Goal: Task Accomplishment & Management: Use online tool/utility

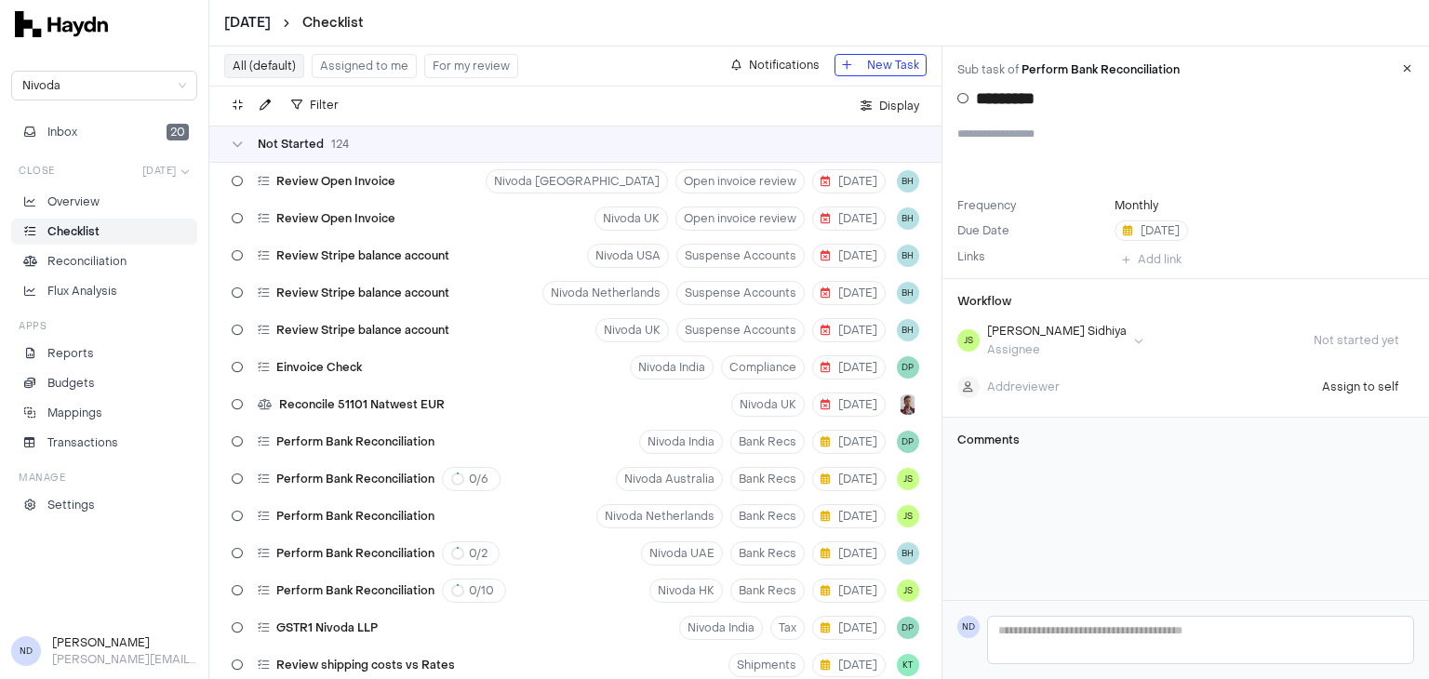
scroll to position [453, 0]
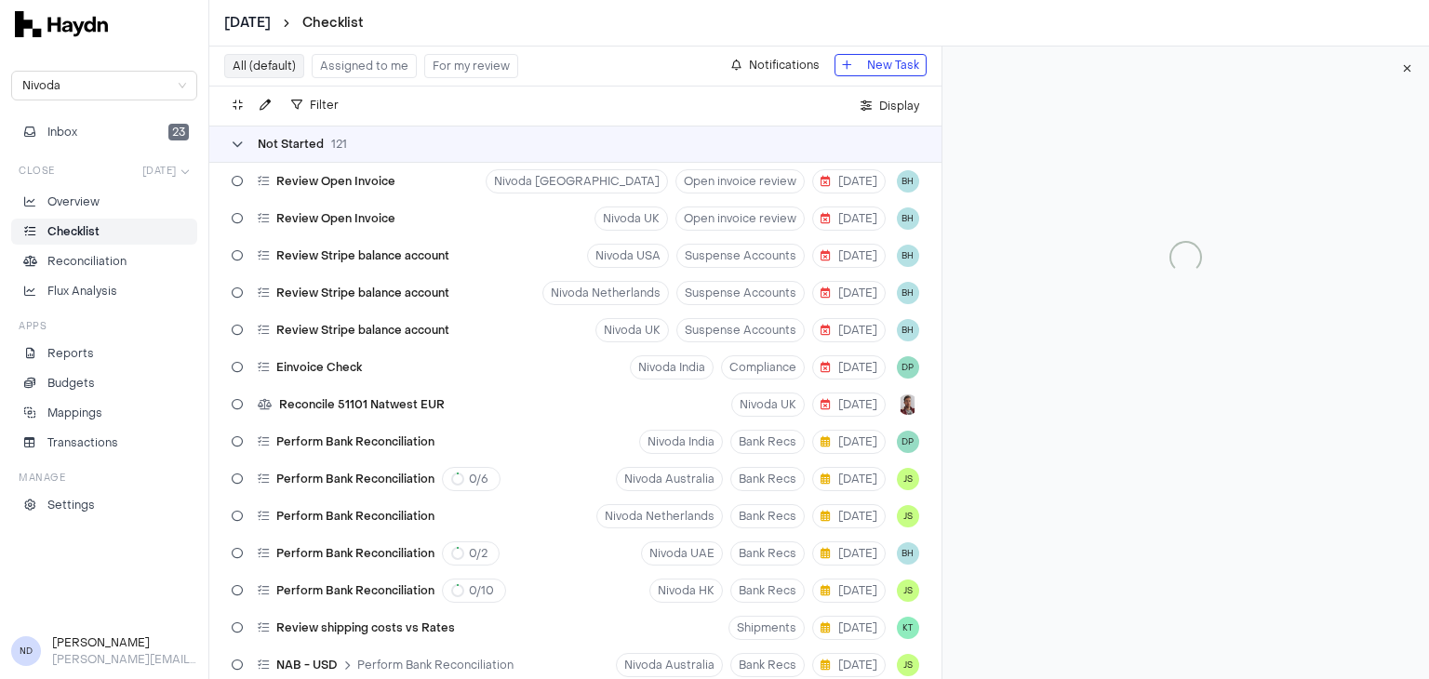
click at [239, 143] on icon at bounding box center [237, 144] width 11 height 11
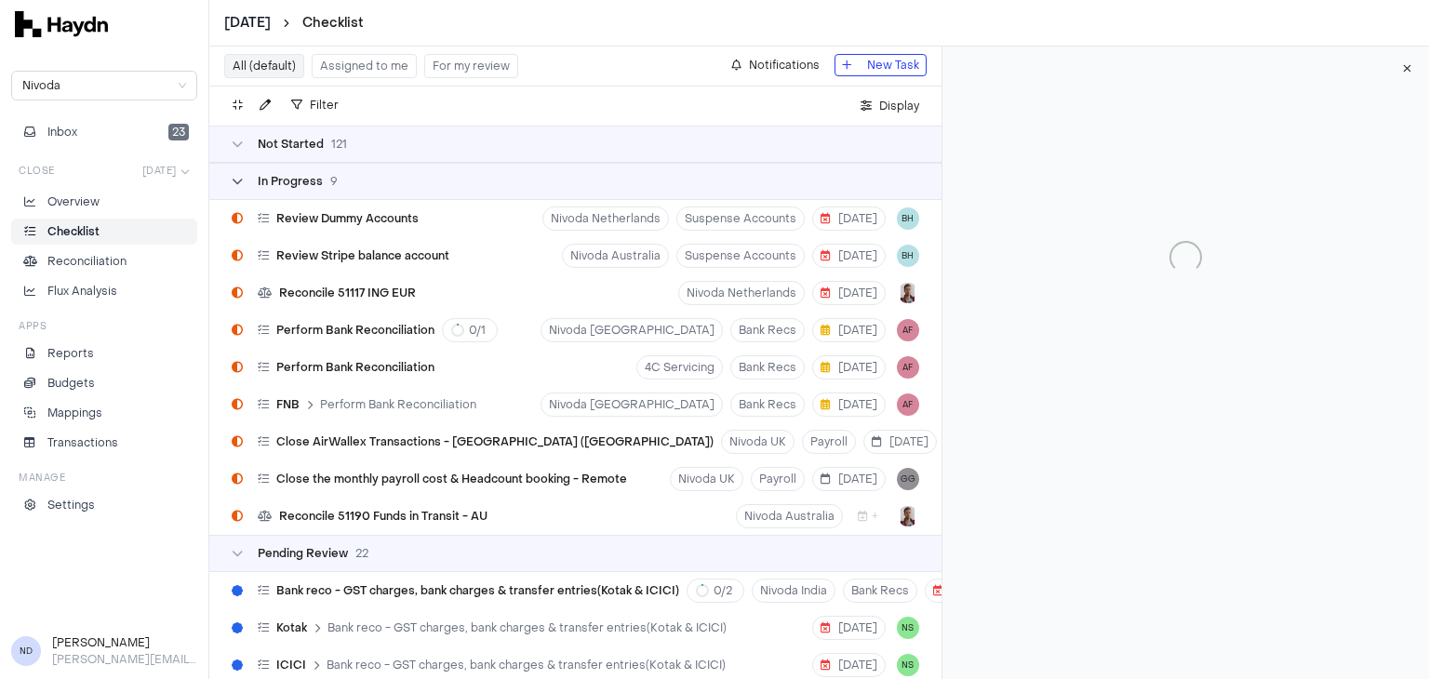
click at [234, 180] on icon at bounding box center [237, 181] width 11 height 11
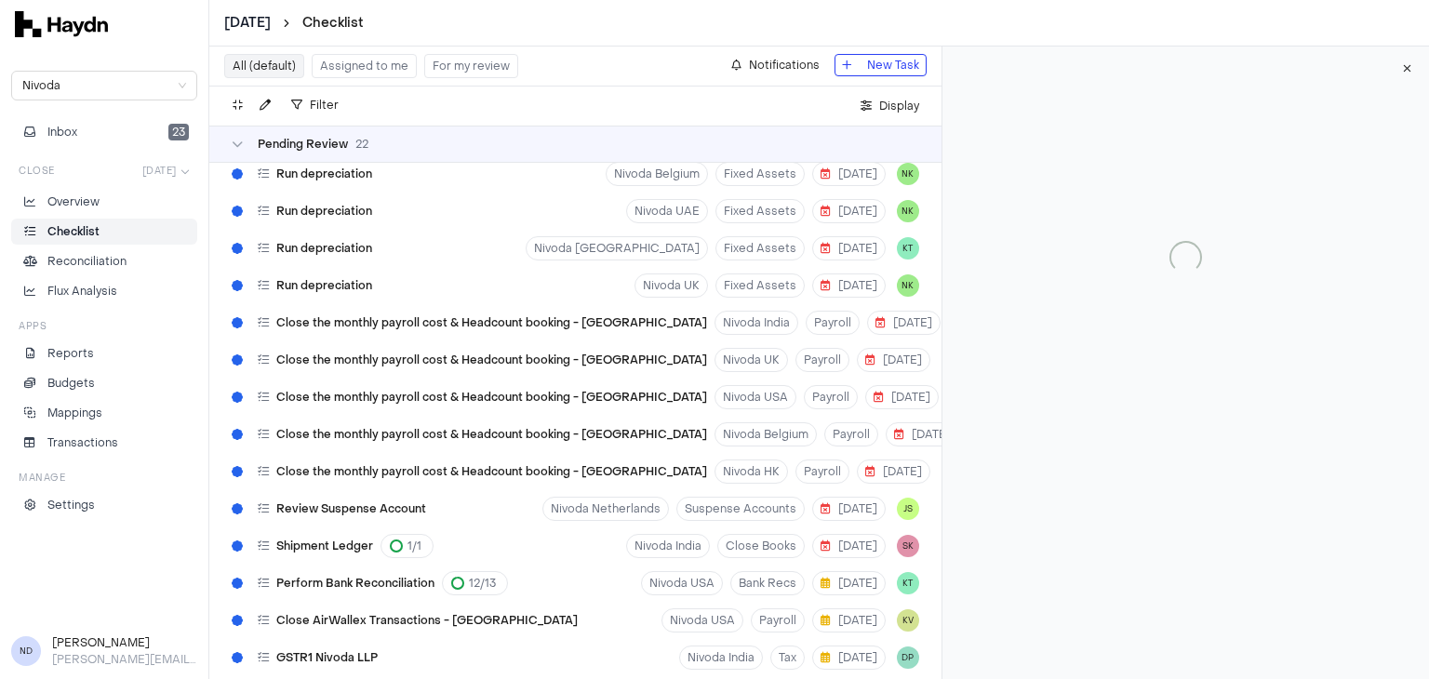
scroll to position [237, 0]
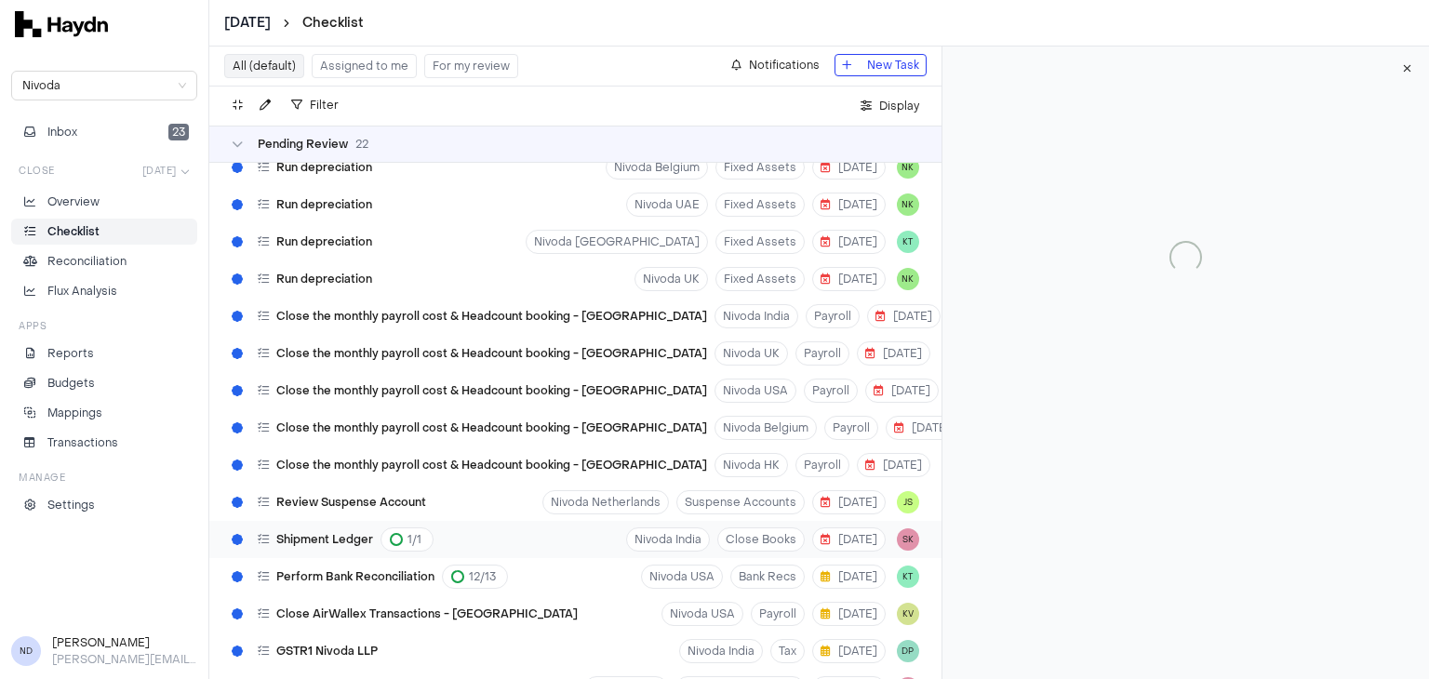
click at [342, 541] on span "Shipment Ledger" at bounding box center [324, 539] width 97 height 15
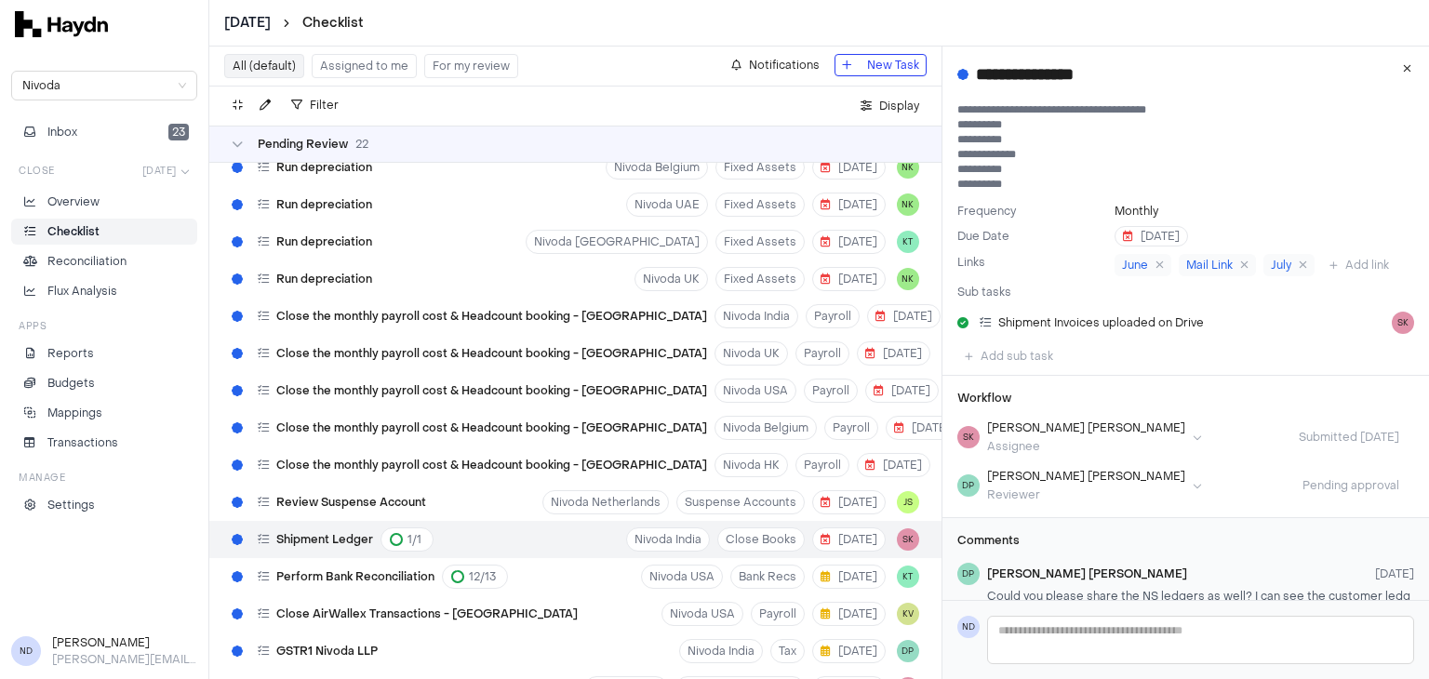
scroll to position [147, 0]
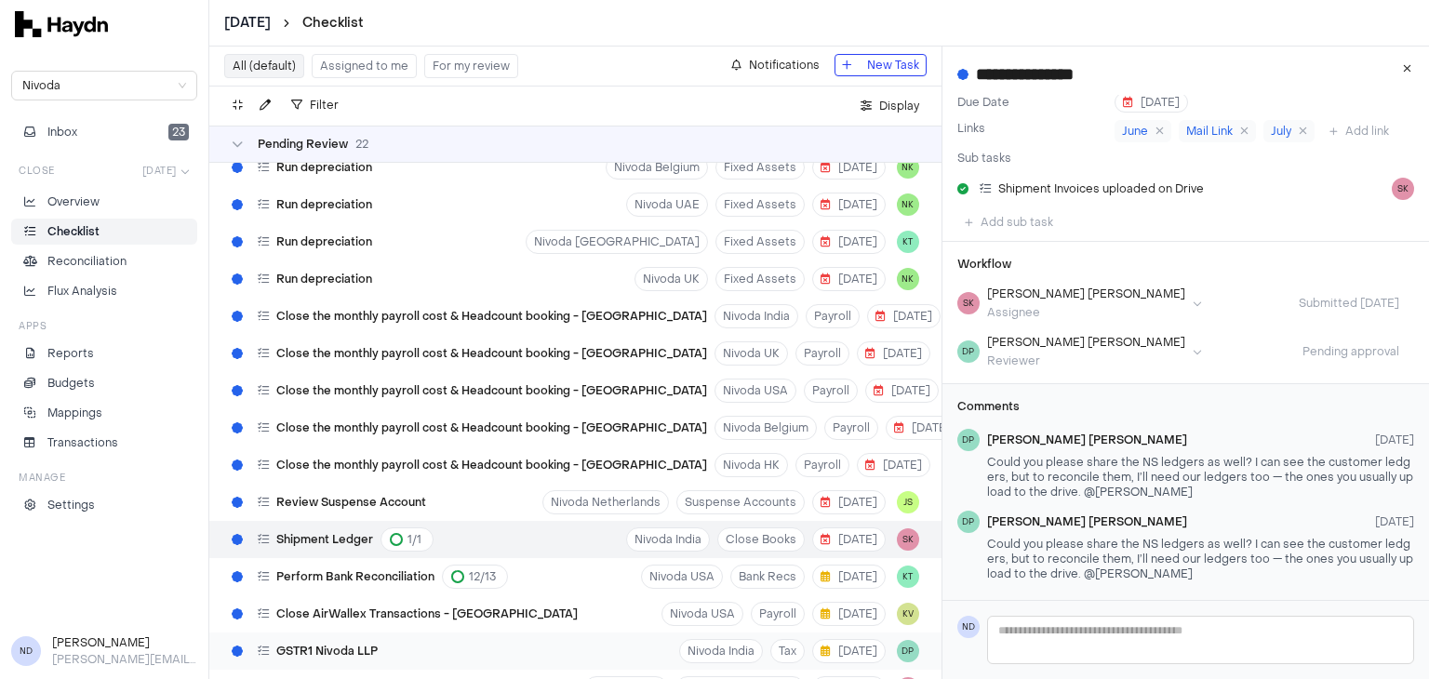
click at [335, 645] on span "GSTR1 Nivoda LLP" at bounding box center [326, 651] width 101 height 15
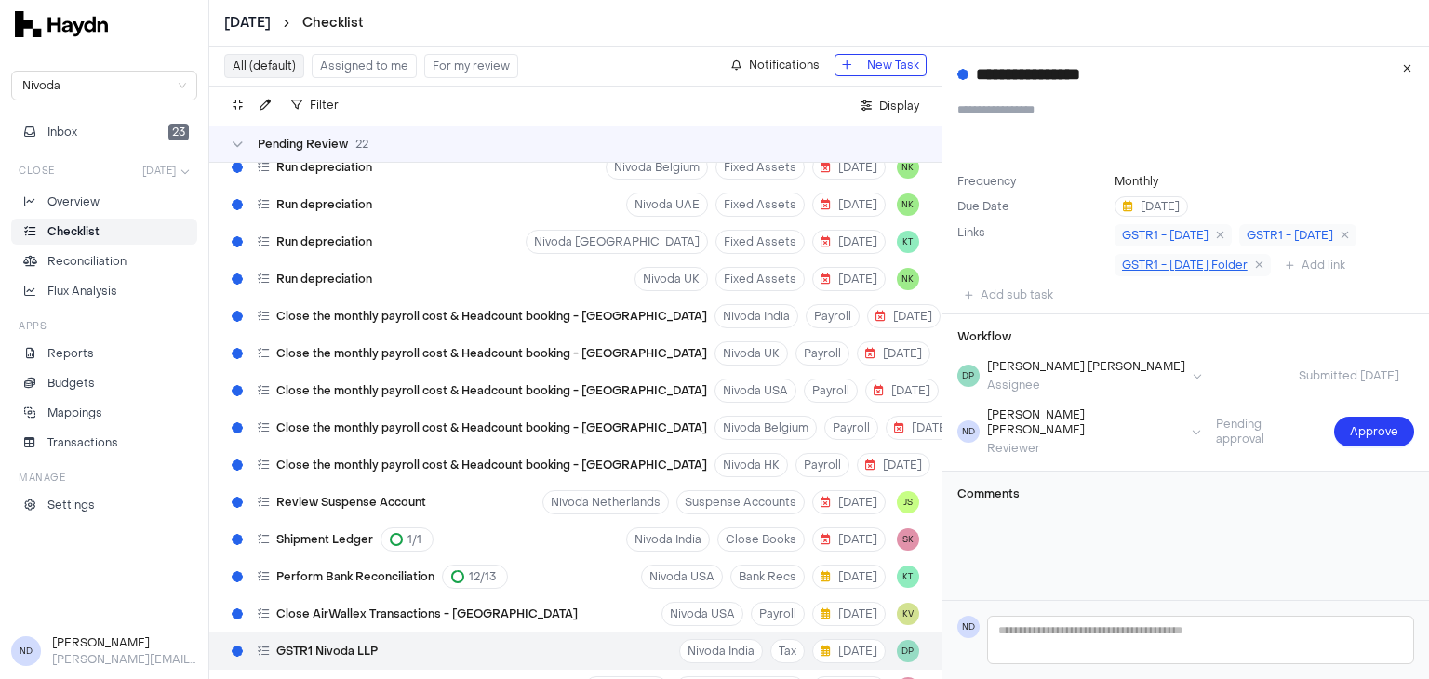
click at [1190, 261] on span "GSTR1 - July'25 Folder" at bounding box center [1185, 265] width 126 height 15
click at [1354, 424] on span "Approve" at bounding box center [1373, 431] width 48 height 19
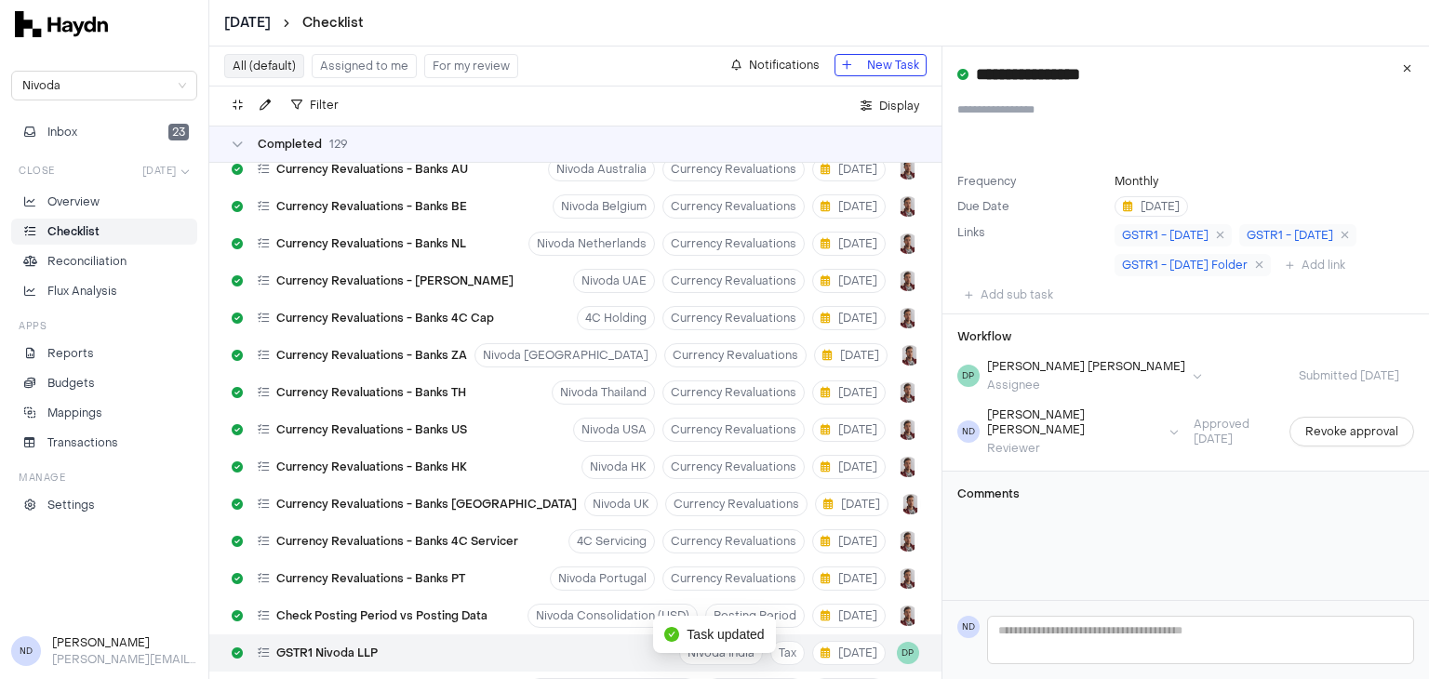
scroll to position [3876, 0]
